Goal: Task Accomplishment & Management: Use online tool/utility

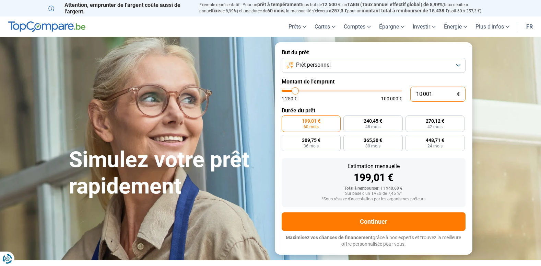
click at [436, 93] on input "10 001" at bounding box center [438, 94] width 55 height 15
type input "2"
type input "1250"
type input "25"
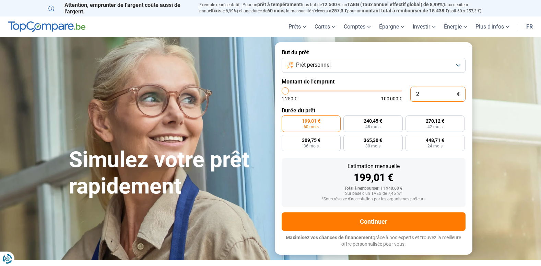
type input "1250"
type input "250"
type input "1250"
type input "2 500"
type input "2500"
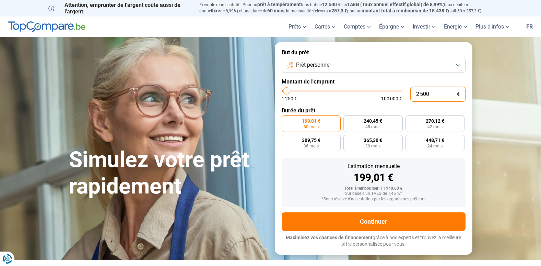
type input "25 000"
type input "25000"
radio input "false"
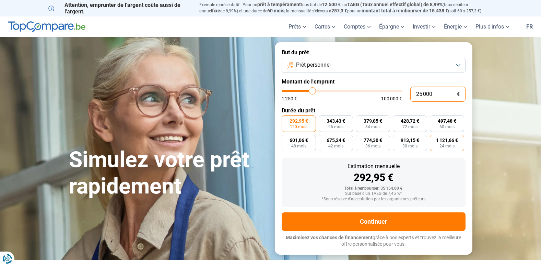
type input "25 000"
click at [447, 144] on span "24 mois" at bounding box center [447, 146] width 15 height 4
click at [435, 139] on input "1 121,66 € 24 mois" at bounding box center [432, 137] width 4 height 4
radio input "true"
